Goal: Find specific page/section: Find specific page/section

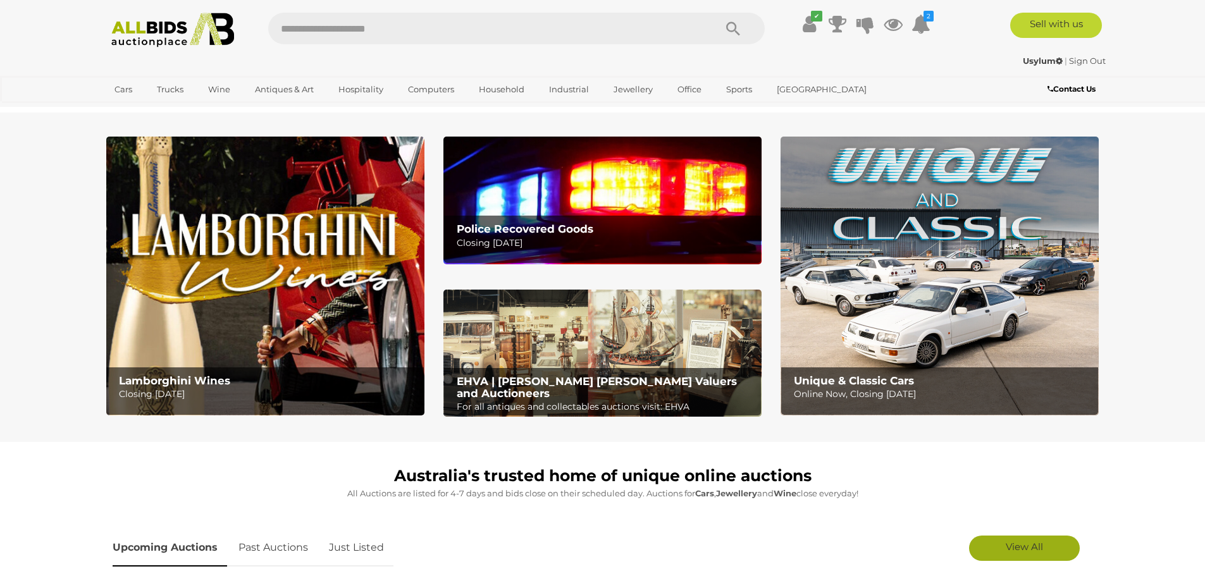
click at [1007, 549] on span "View All" at bounding box center [1024, 547] width 37 height 12
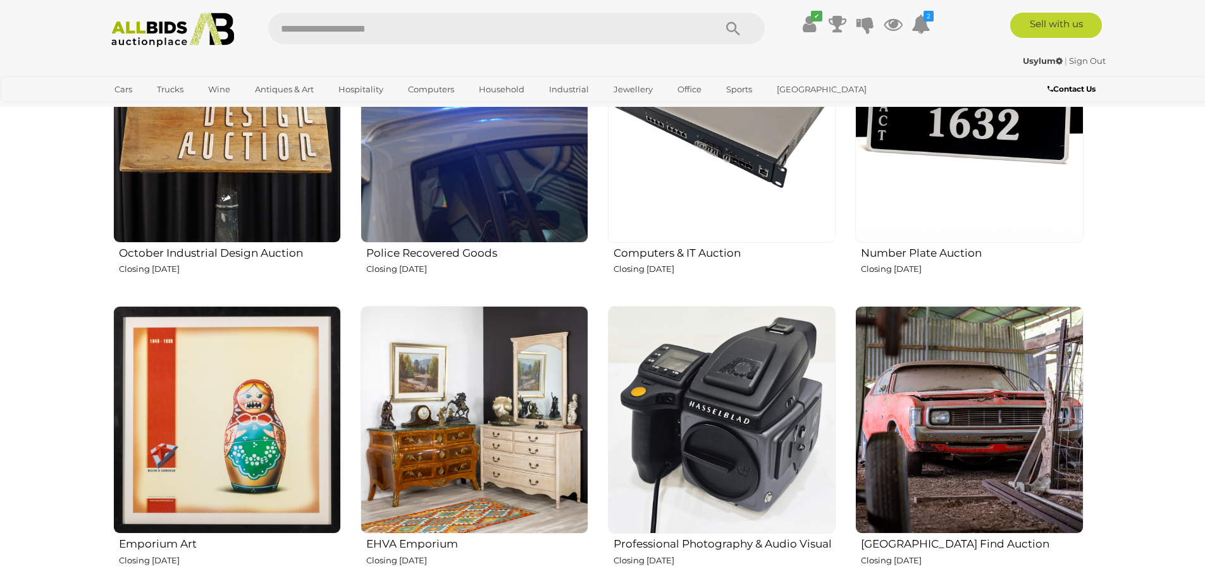
scroll to position [2024, 0]
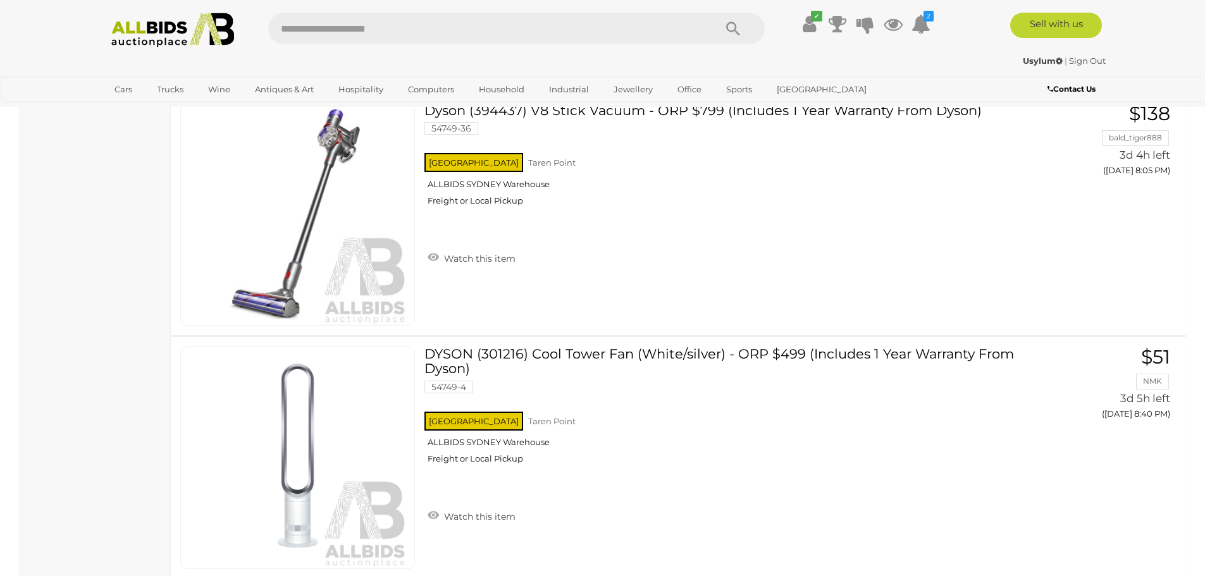
scroll to position [2151, 0]
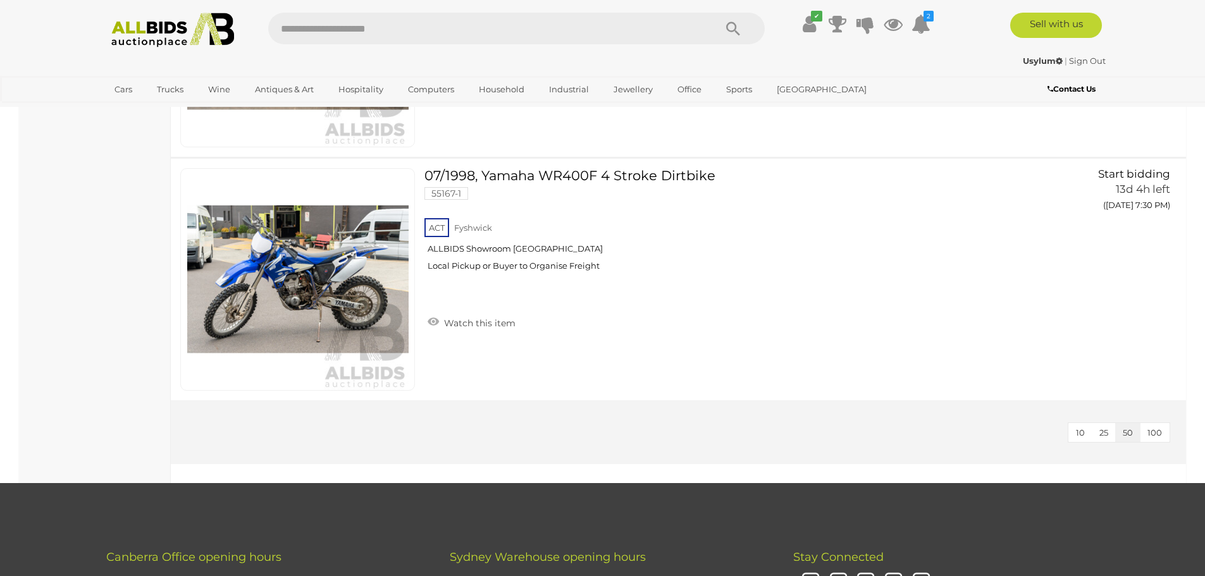
scroll to position [1455, 0]
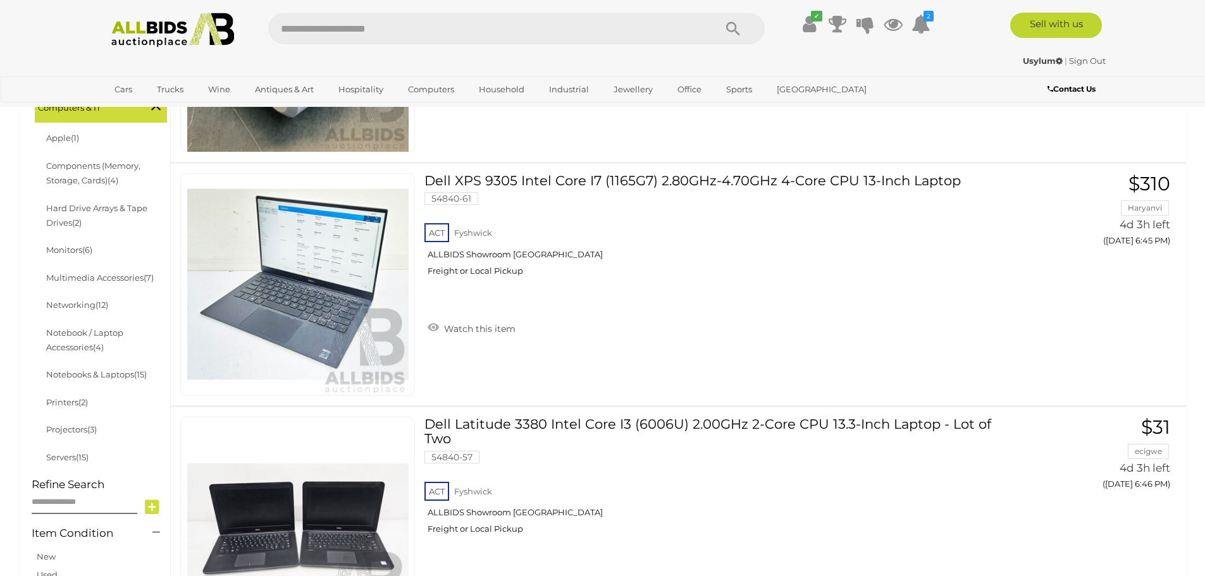
scroll to position [380, 0]
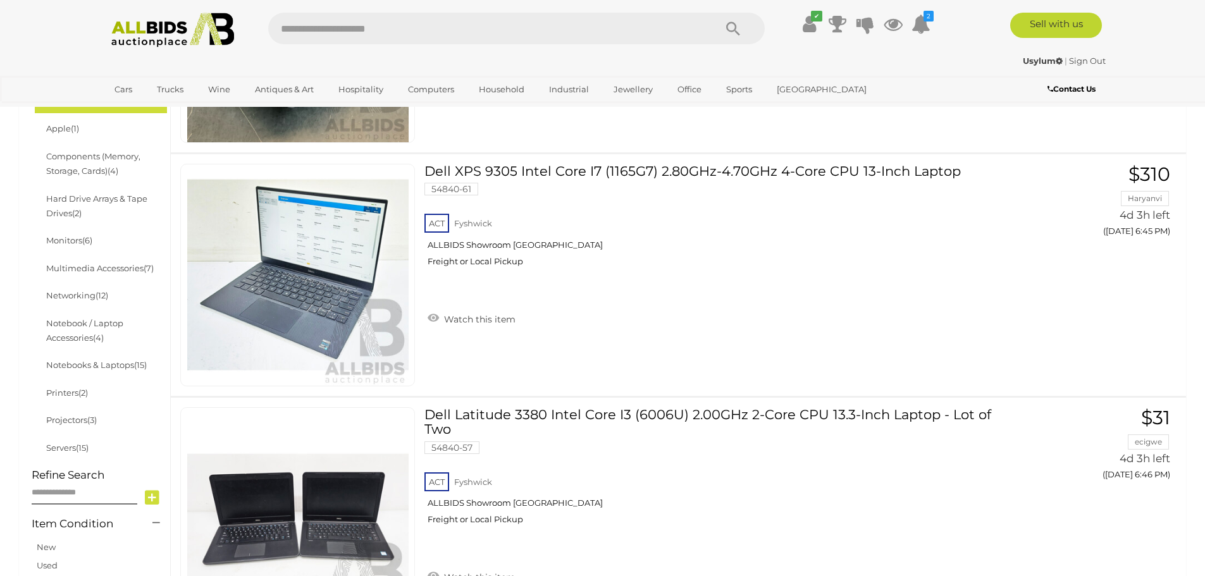
click at [119, 371] on li "Notebooks & Laptops (15)" at bounding box center [105, 365] width 123 height 27
click at [123, 365] on link "Notebooks & Laptops (15)" at bounding box center [96, 365] width 101 height 10
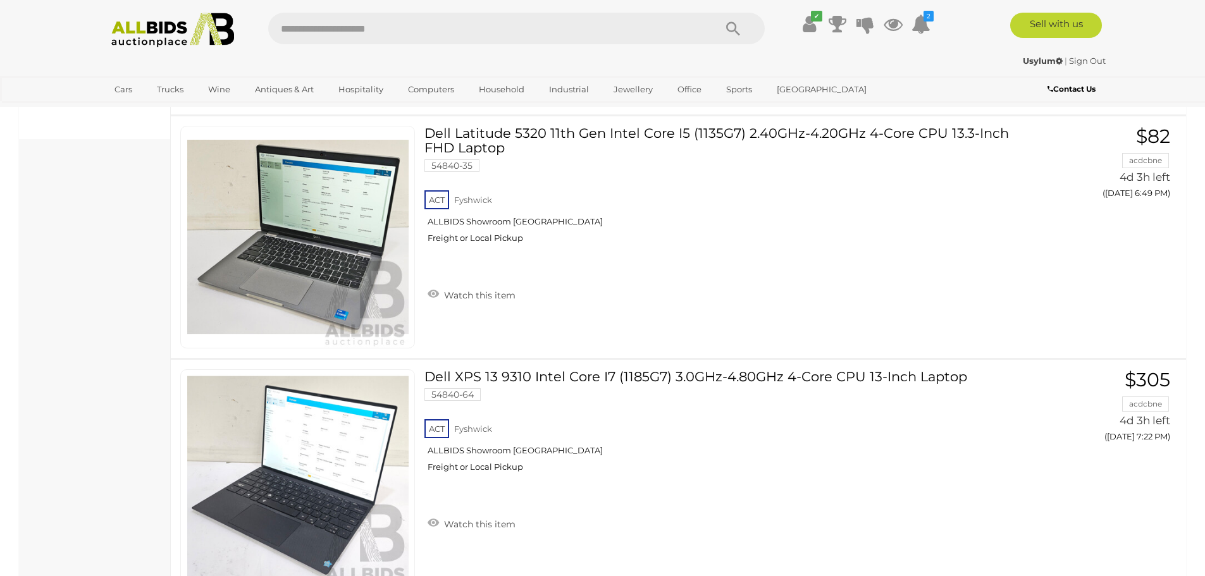
scroll to position [949, 0]
